Goal: Find specific page/section: Find specific page/section

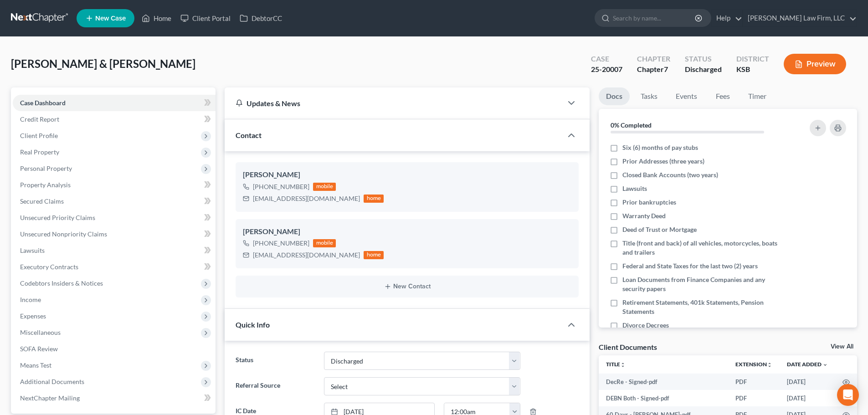
select select "1"
select select "0"
drag, startPoint x: 164, startPoint y: 15, endPoint x: 203, endPoint y: 60, distance: 60.1
click at [164, 15] on link "Home" at bounding box center [156, 18] width 39 height 16
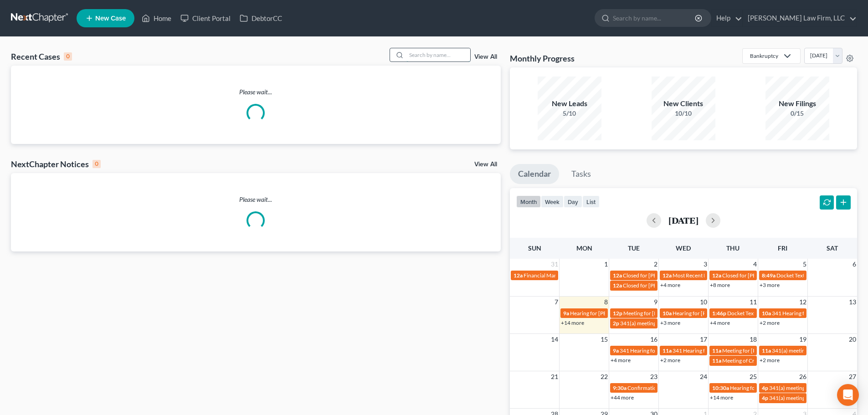
click at [427, 58] on input "search" at bounding box center [438, 54] width 64 height 13
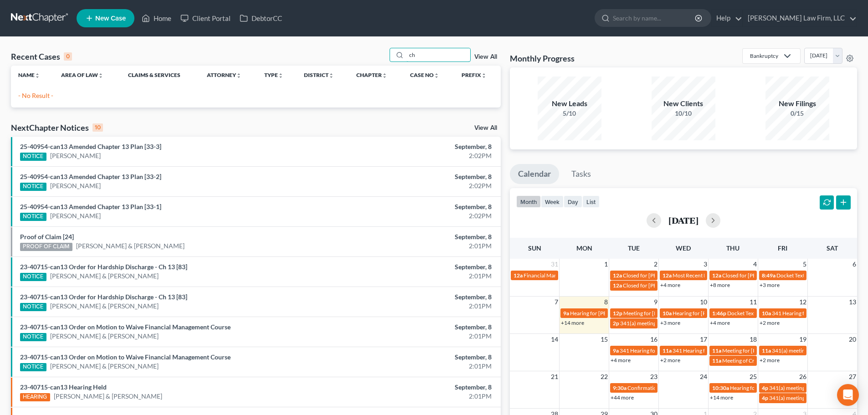
type input "c"
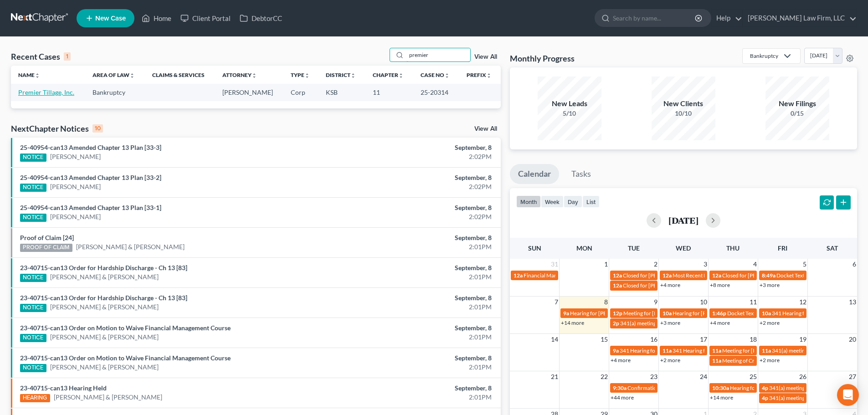
type input "premier"
click at [43, 91] on link "Premier Tillage, Inc." at bounding box center [46, 92] width 56 height 8
select select "6"
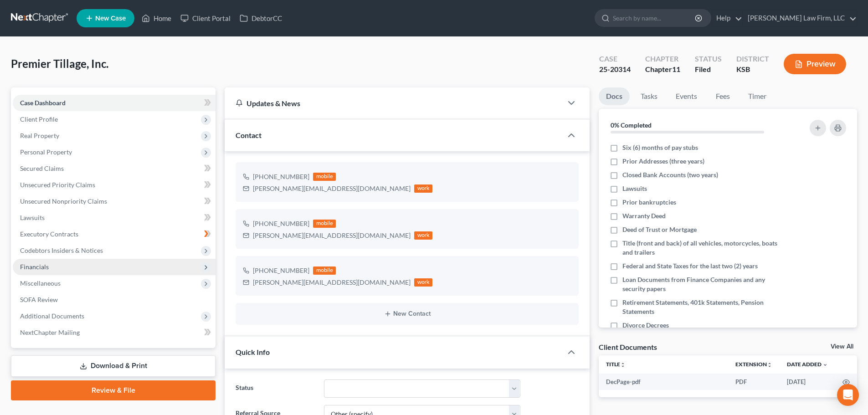
scroll to position [634, 0]
drag, startPoint x: 160, startPoint y: 18, endPoint x: 162, endPoint y: 37, distance: 19.2
click at [160, 18] on link "Home" at bounding box center [156, 18] width 39 height 16
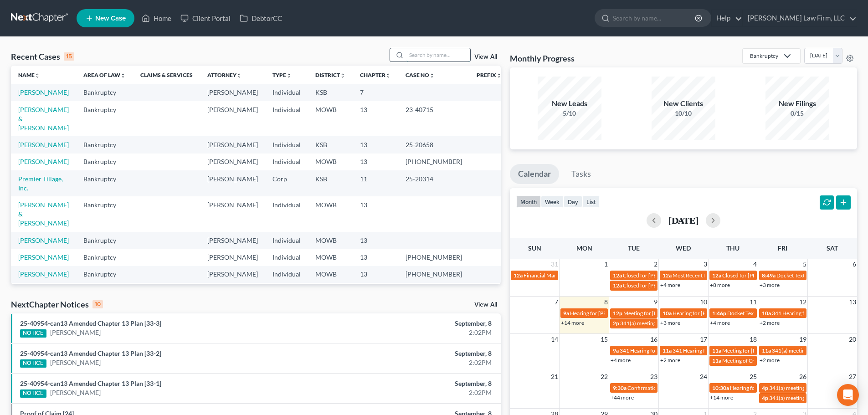
click at [411, 53] on input "search" at bounding box center [438, 54] width 64 height 13
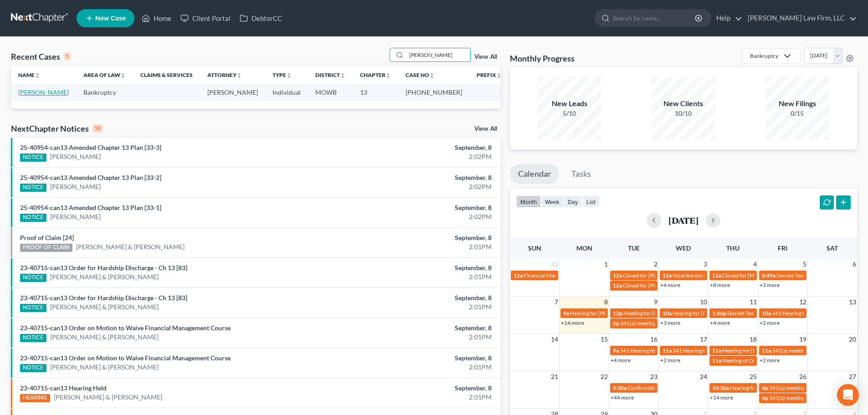
type input "[PERSON_NAME]"
click at [36, 91] on link "[PERSON_NAME]" at bounding box center [43, 92] width 51 height 8
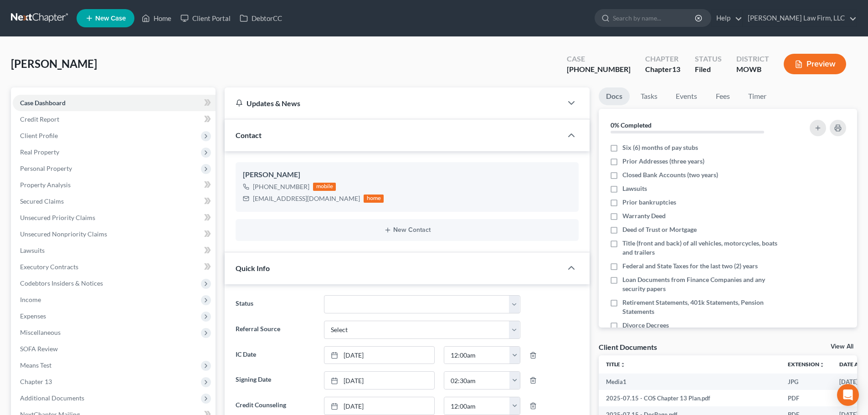
scroll to position [2327, 0]
